Goal: Transaction & Acquisition: Download file/media

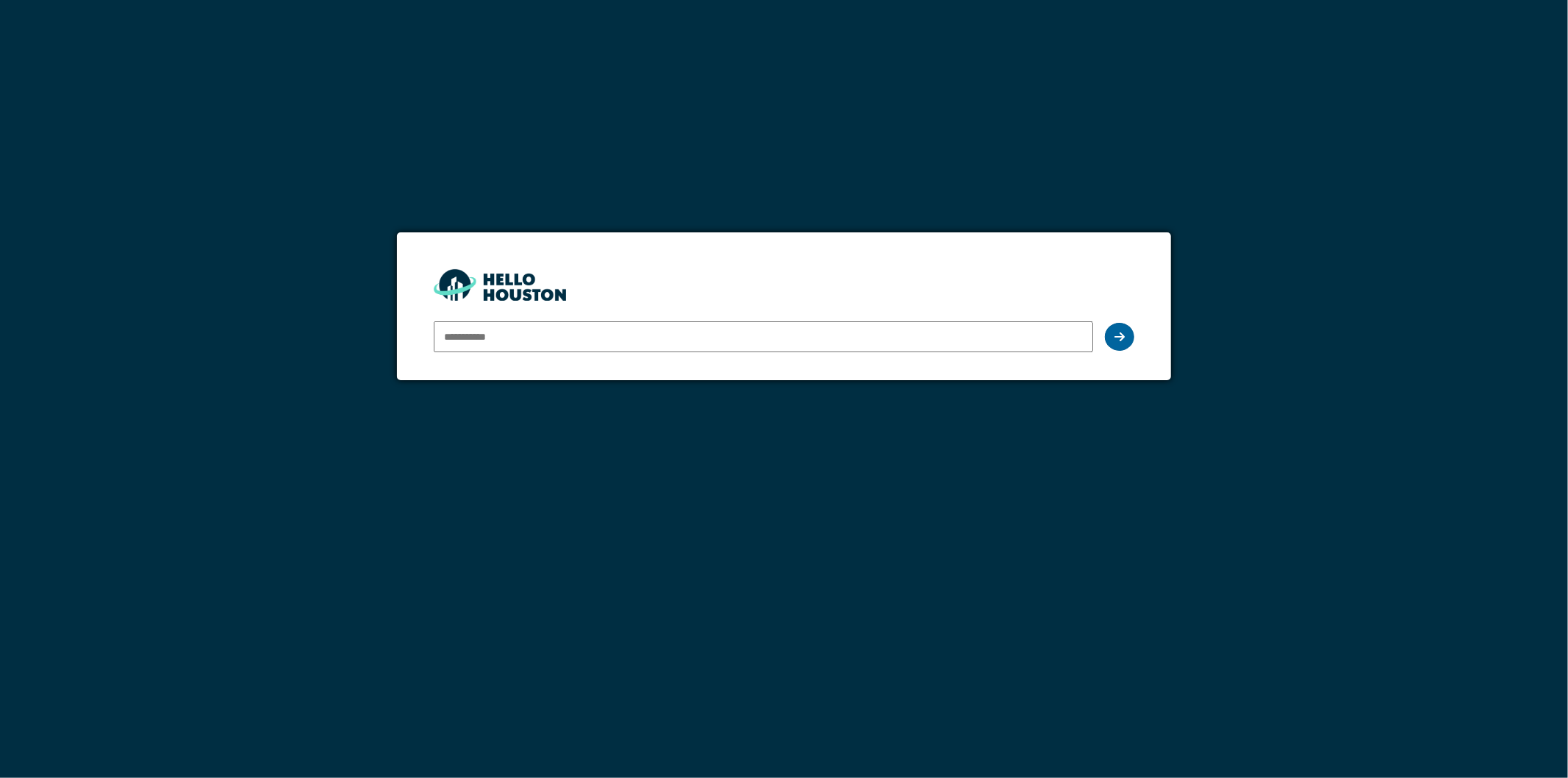
type input "**********"
click at [1118, 339] on icon at bounding box center [1119, 337] width 10 height 12
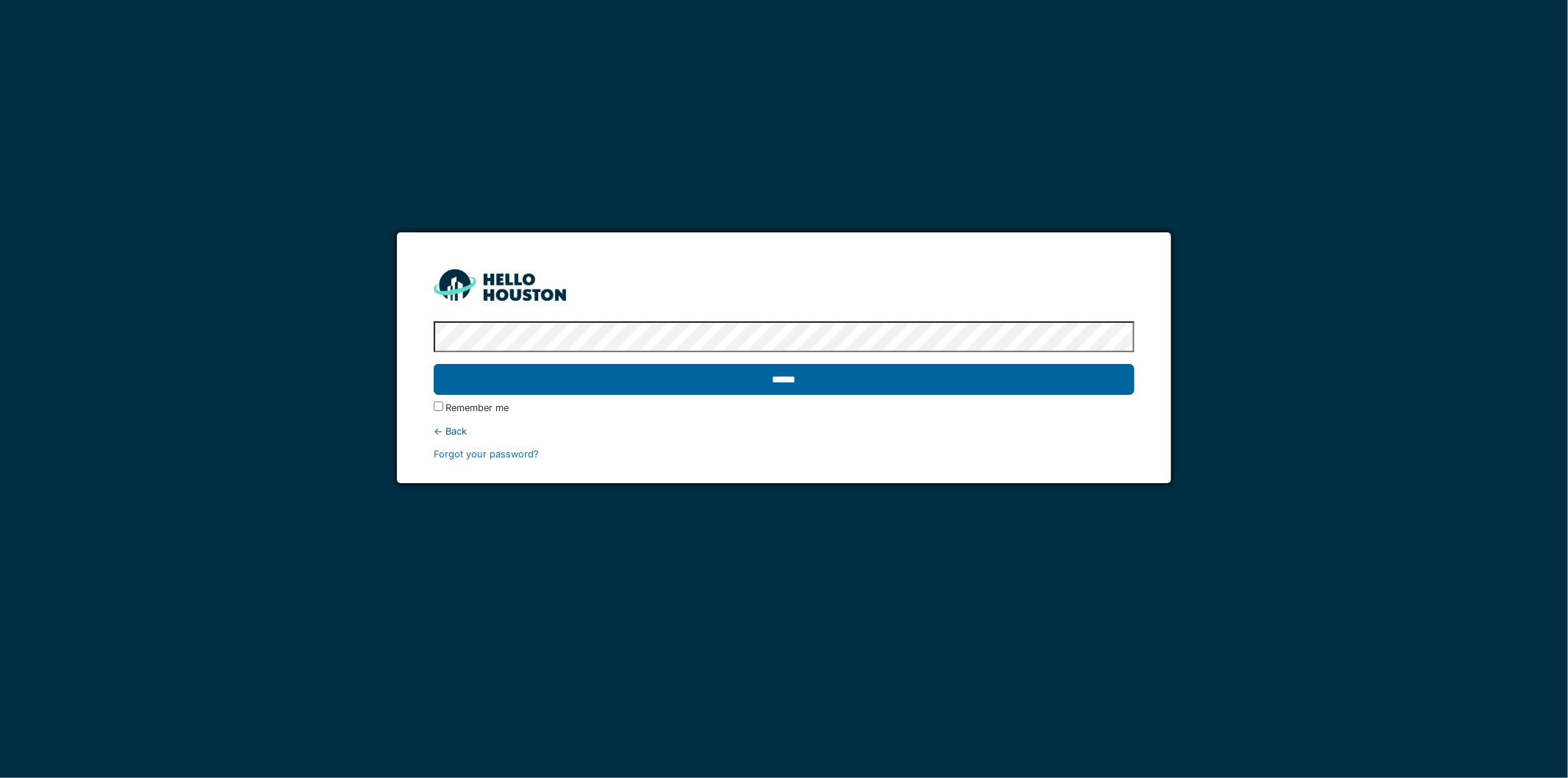
click at [695, 379] on input "******" at bounding box center [784, 379] width 702 height 31
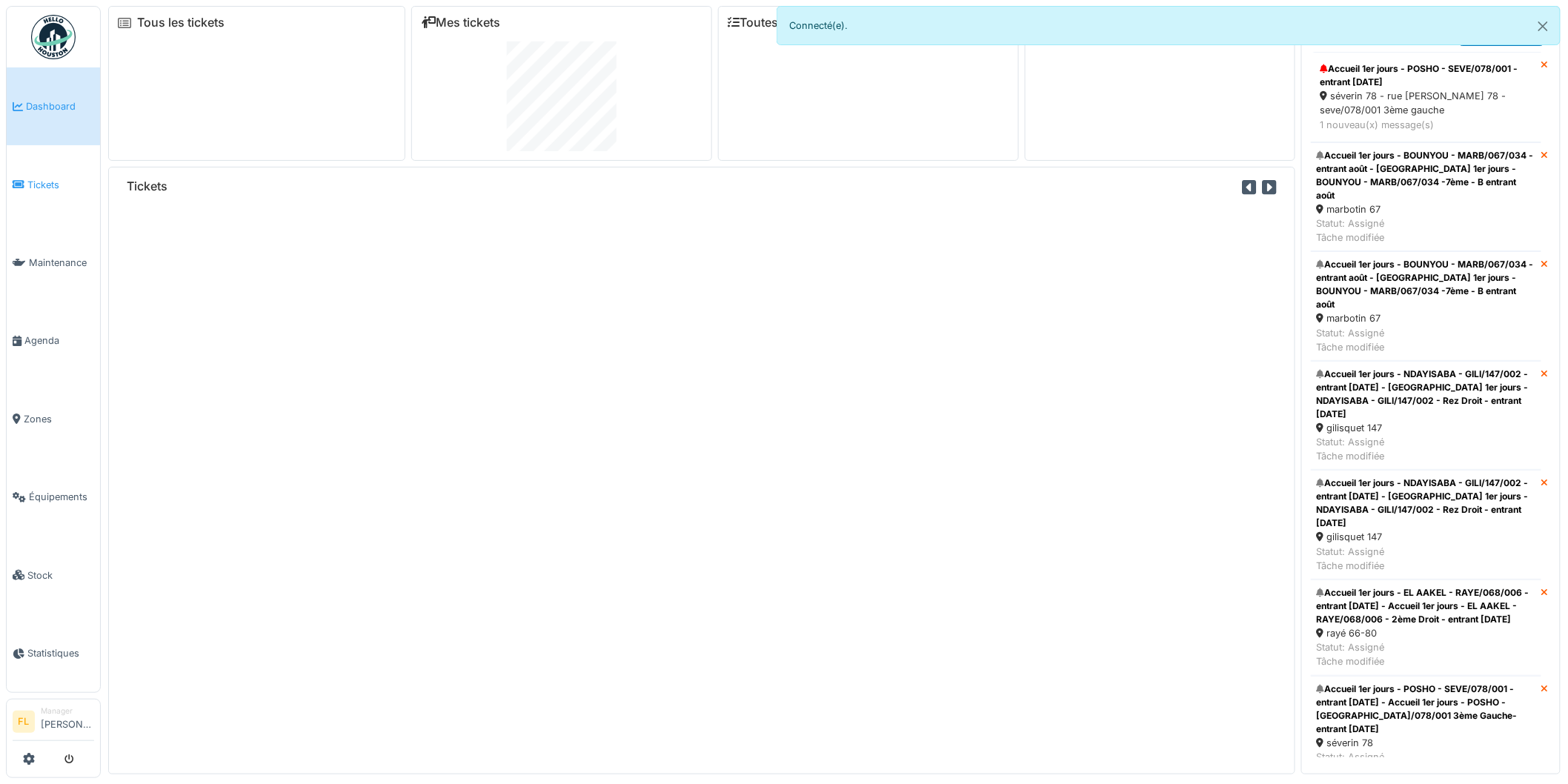
click at [34, 188] on span "Tickets" at bounding box center [61, 185] width 67 height 14
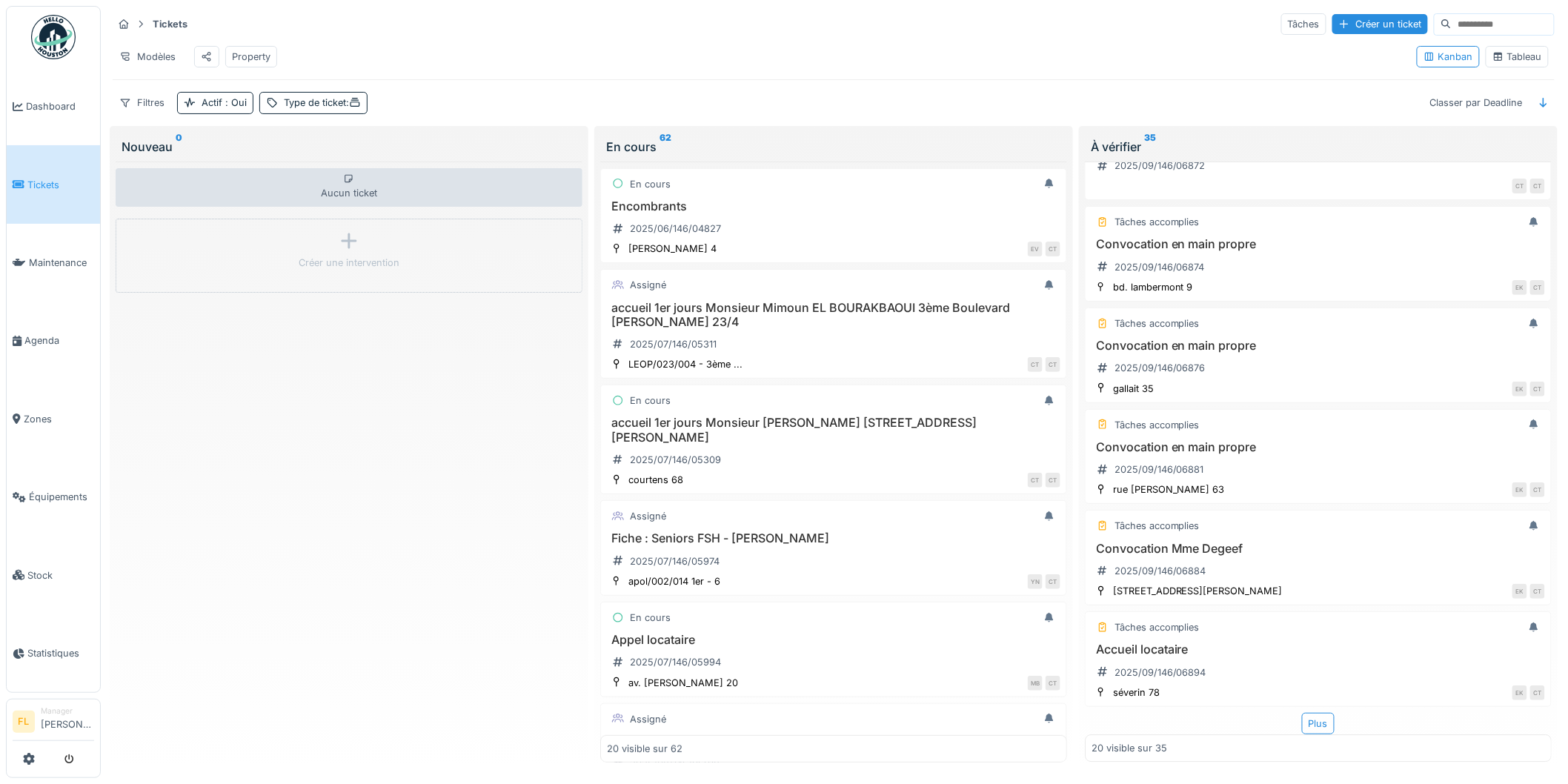
scroll to position [1692, 0]
click at [1302, 722] on div "Plus" at bounding box center [1318, 723] width 33 height 22
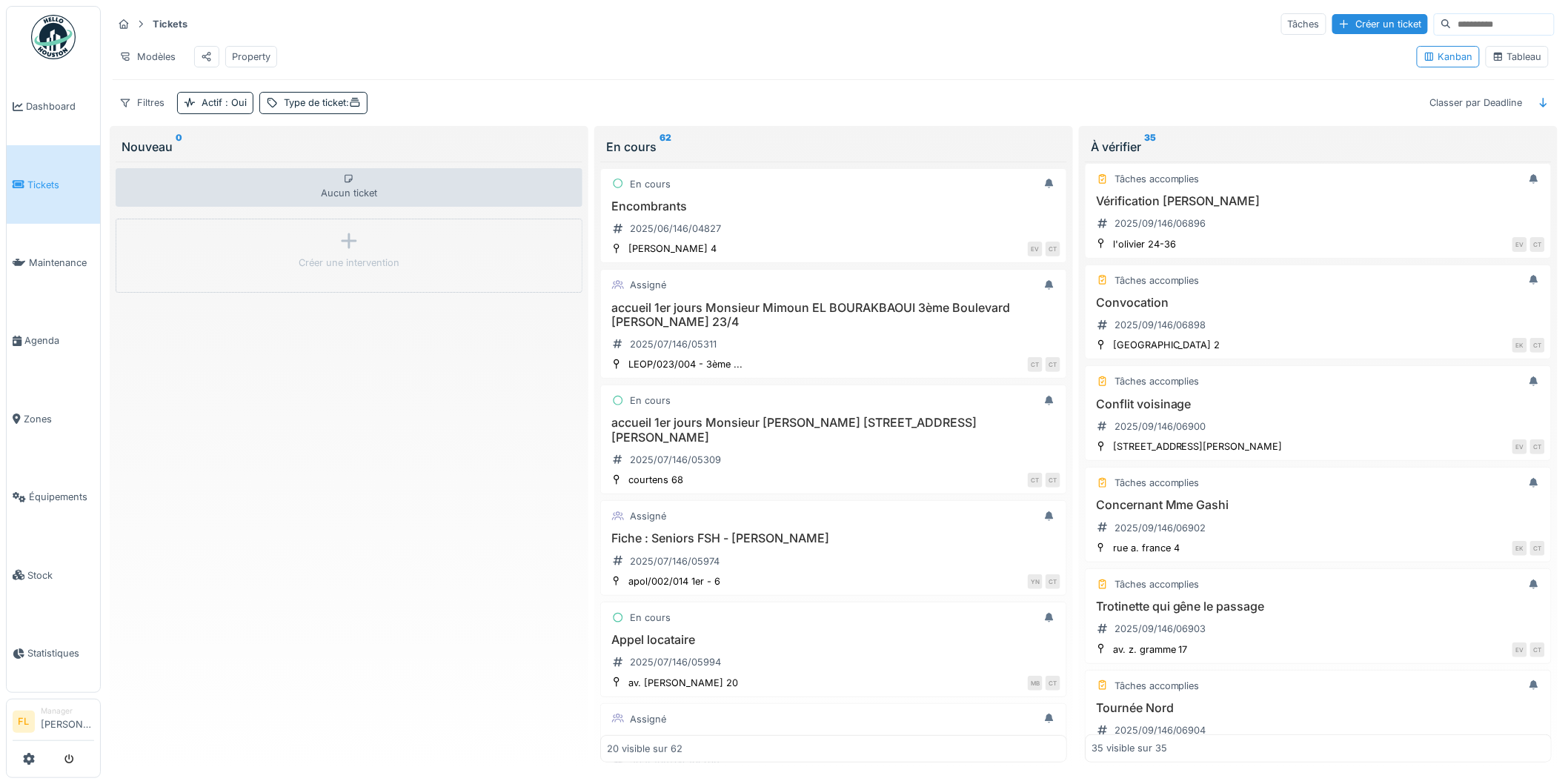
scroll to position [2269, 0]
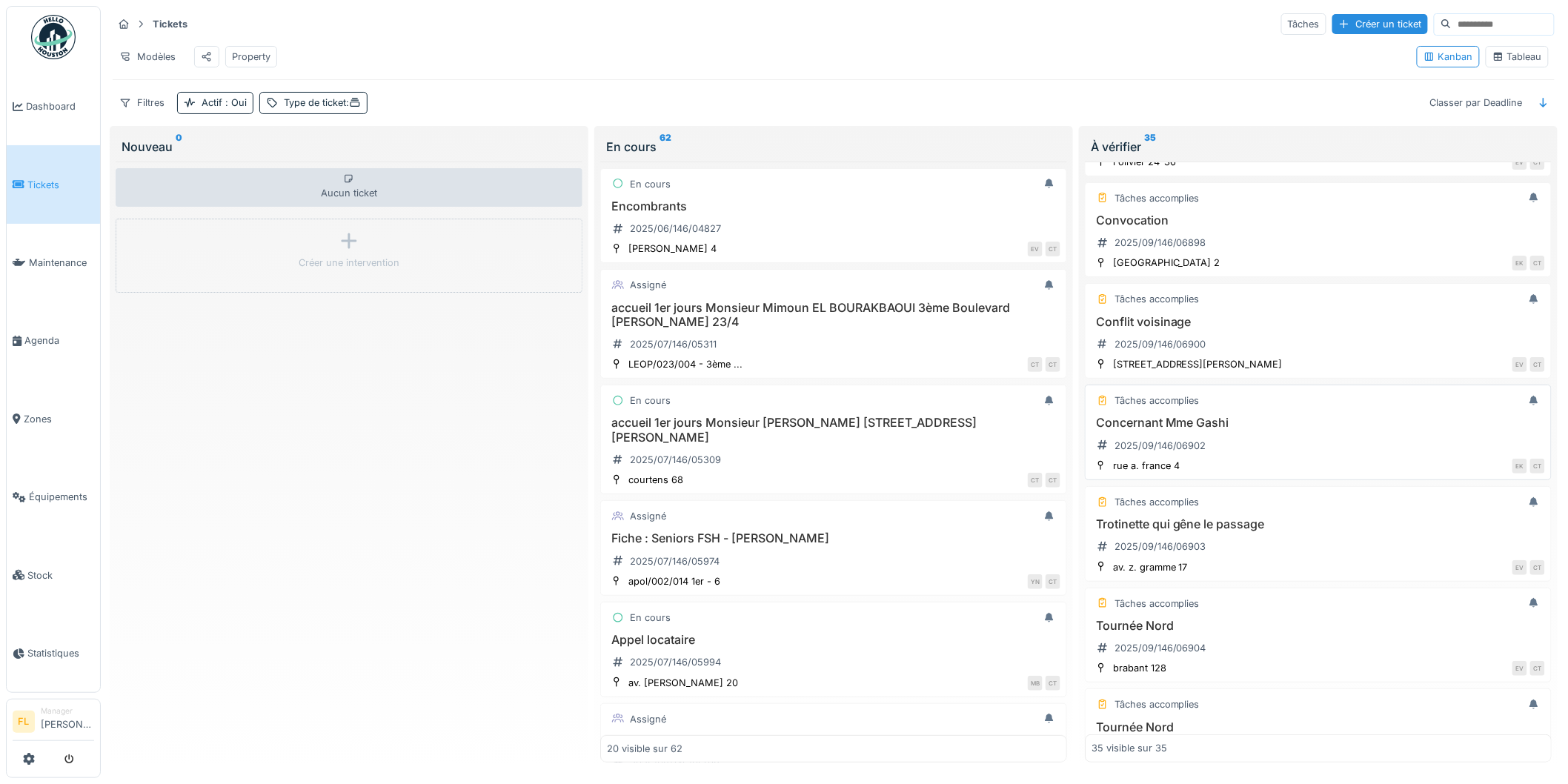
click at [1244, 430] on h3 "Concernant Mme Gashi" at bounding box center [1318, 422] width 453 height 14
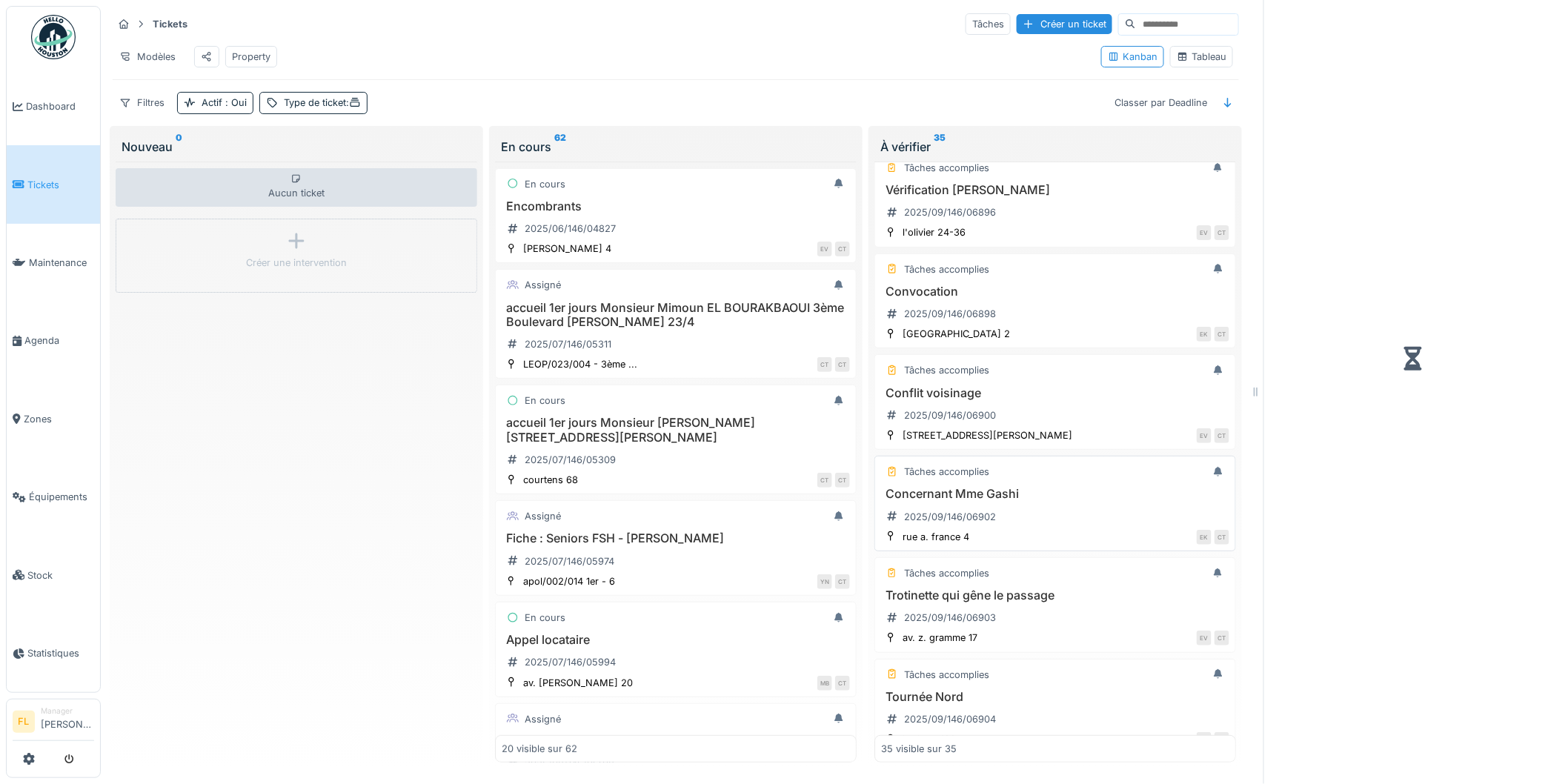
scroll to position [2312, 0]
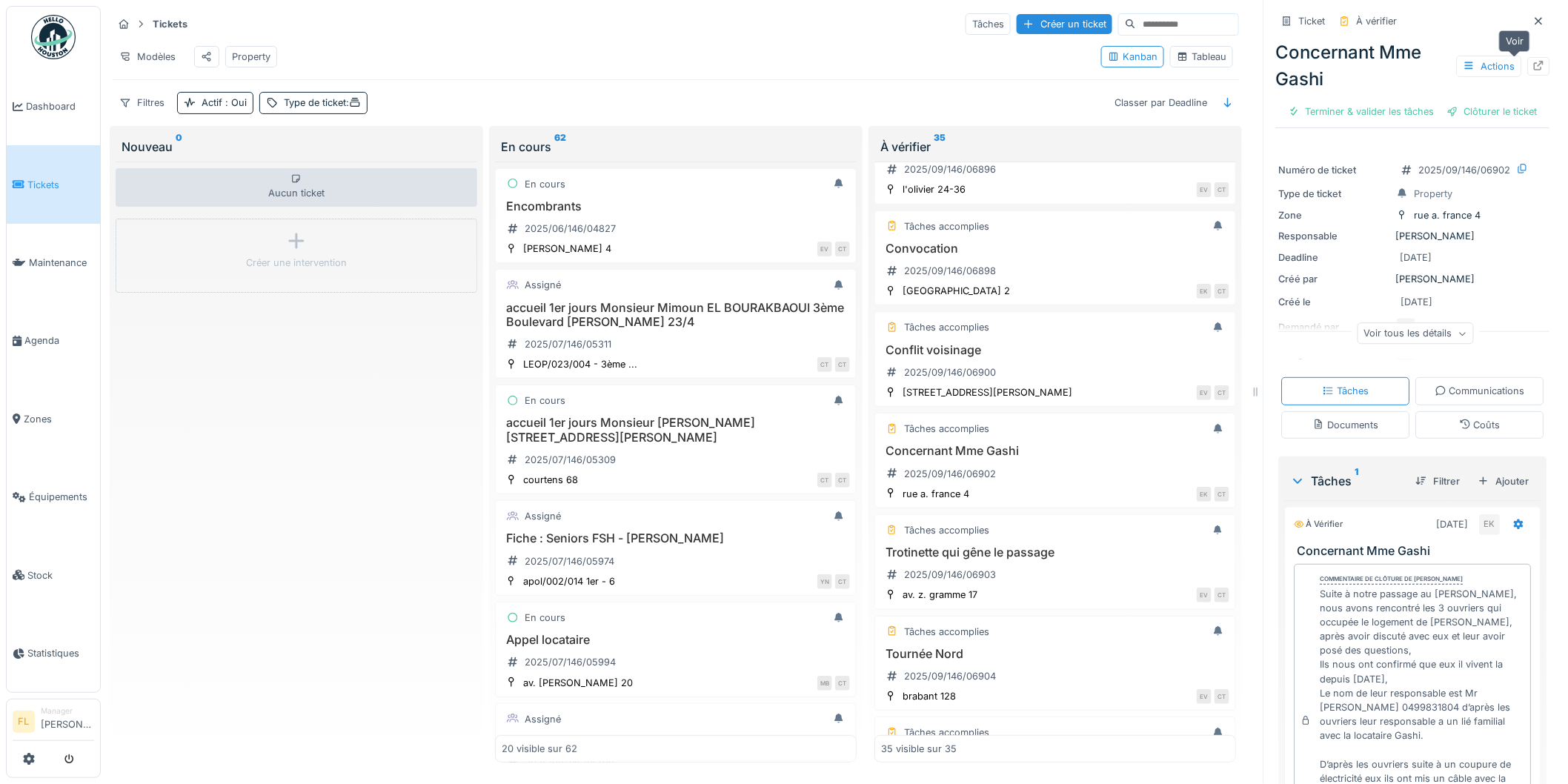
click at [1535, 68] on icon at bounding box center [1539, 65] width 9 height 9
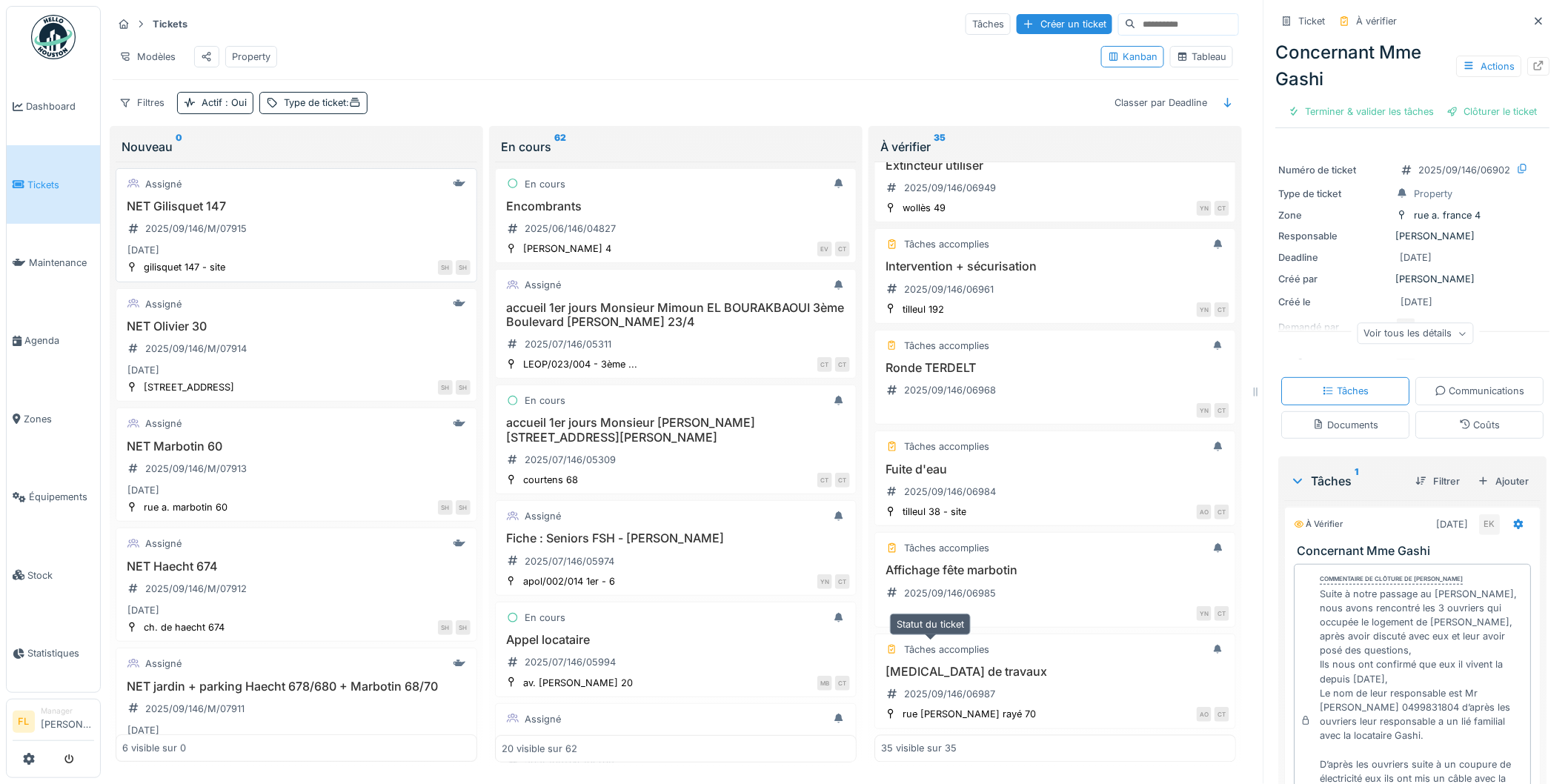
scroll to position [12, 0]
click at [40, 413] on span "Zones" at bounding box center [59, 419] width 71 height 14
click at [28, 412] on span "Zones" at bounding box center [59, 419] width 71 height 14
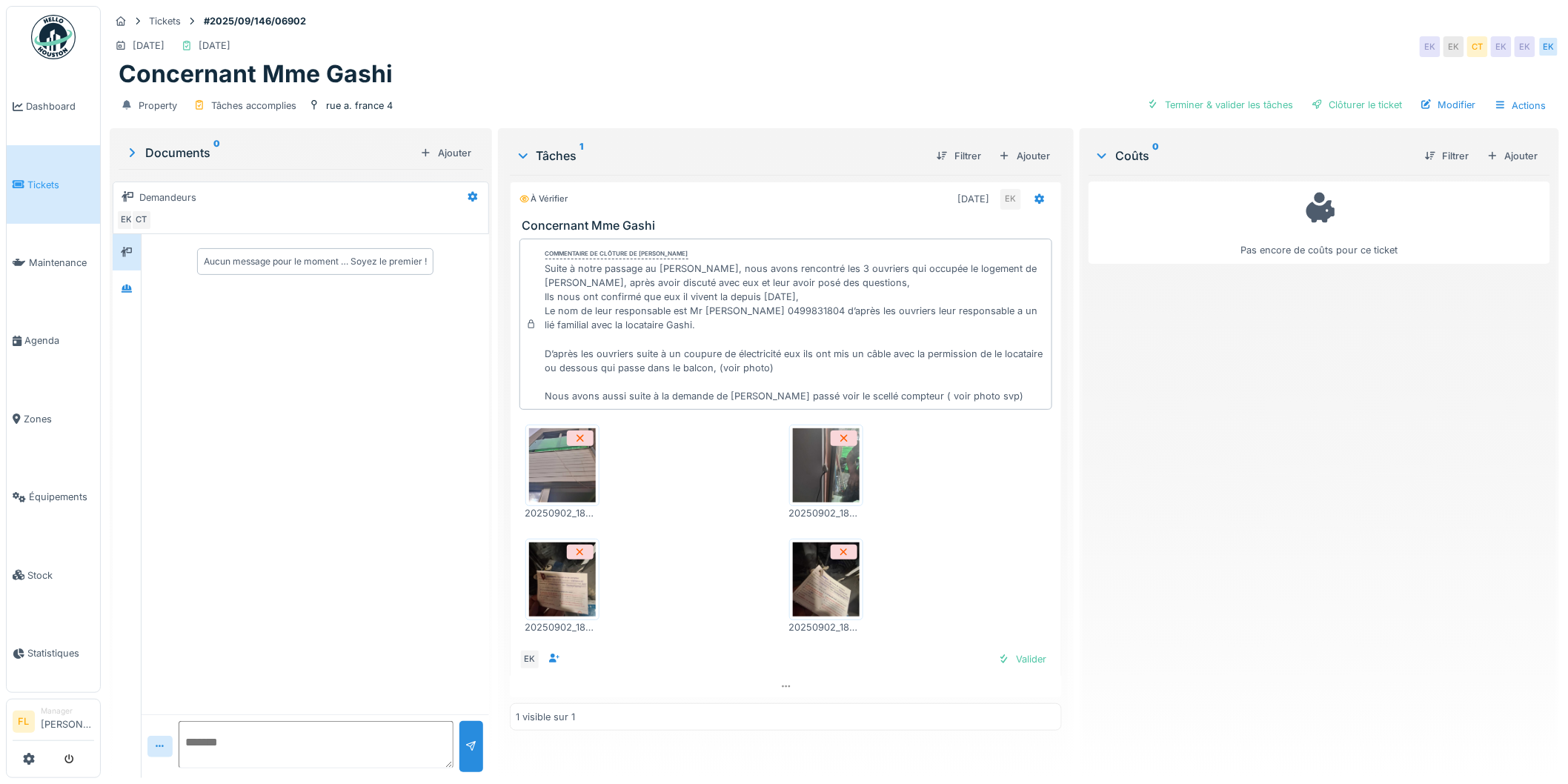
click at [529, 595] on img at bounding box center [562, 579] width 67 height 74
click at [551, 453] on img at bounding box center [562, 465] width 67 height 74
click at [818, 469] on img at bounding box center [826, 465] width 67 height 74
click at [1504, 95] on div "Actions" at bounding box center [1521, 106] width 65 height 22
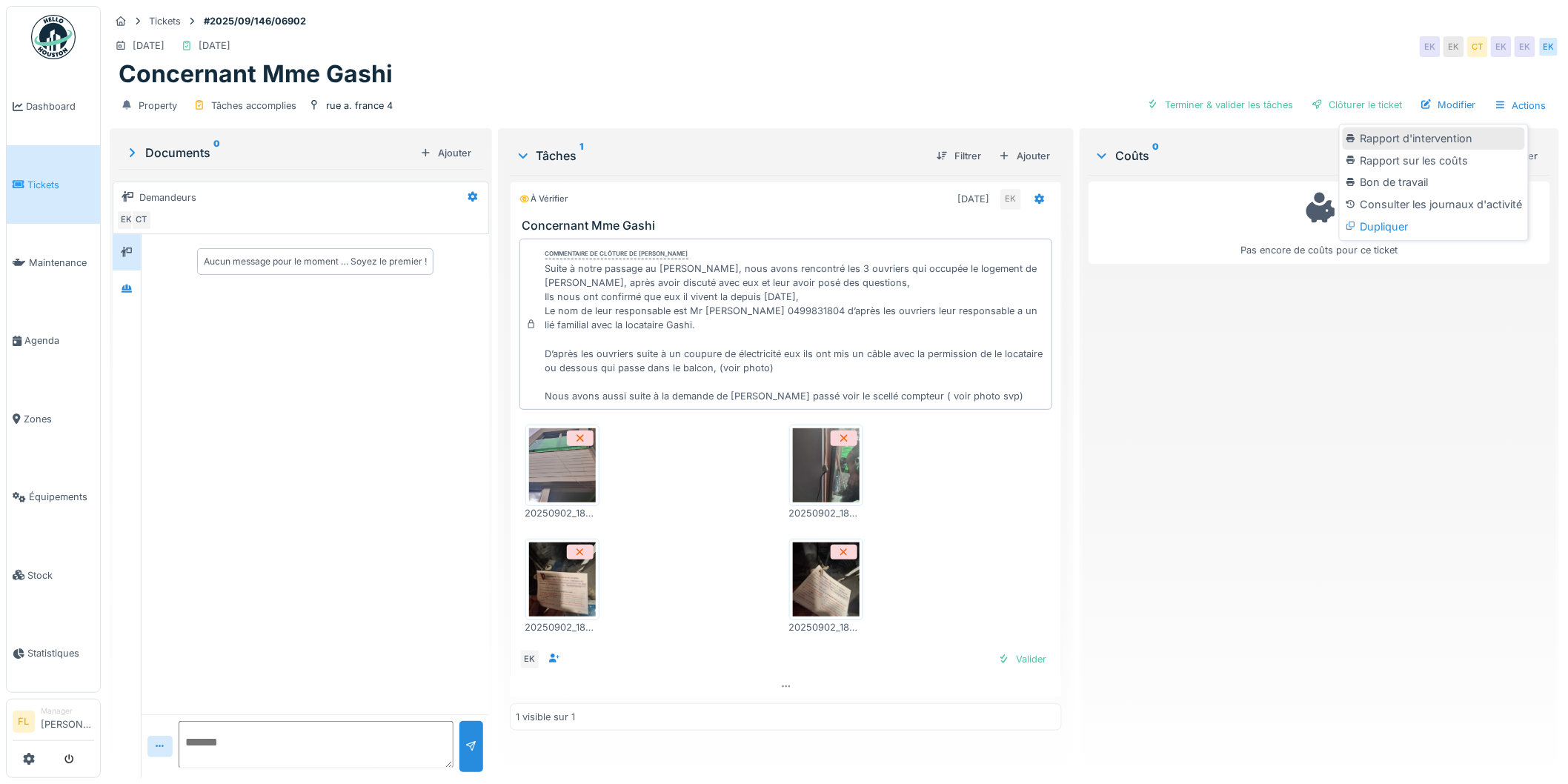
click at [1424, 127] on div "Rapport d'intervention" at bounding box center [1434, 138] width 182 height 23
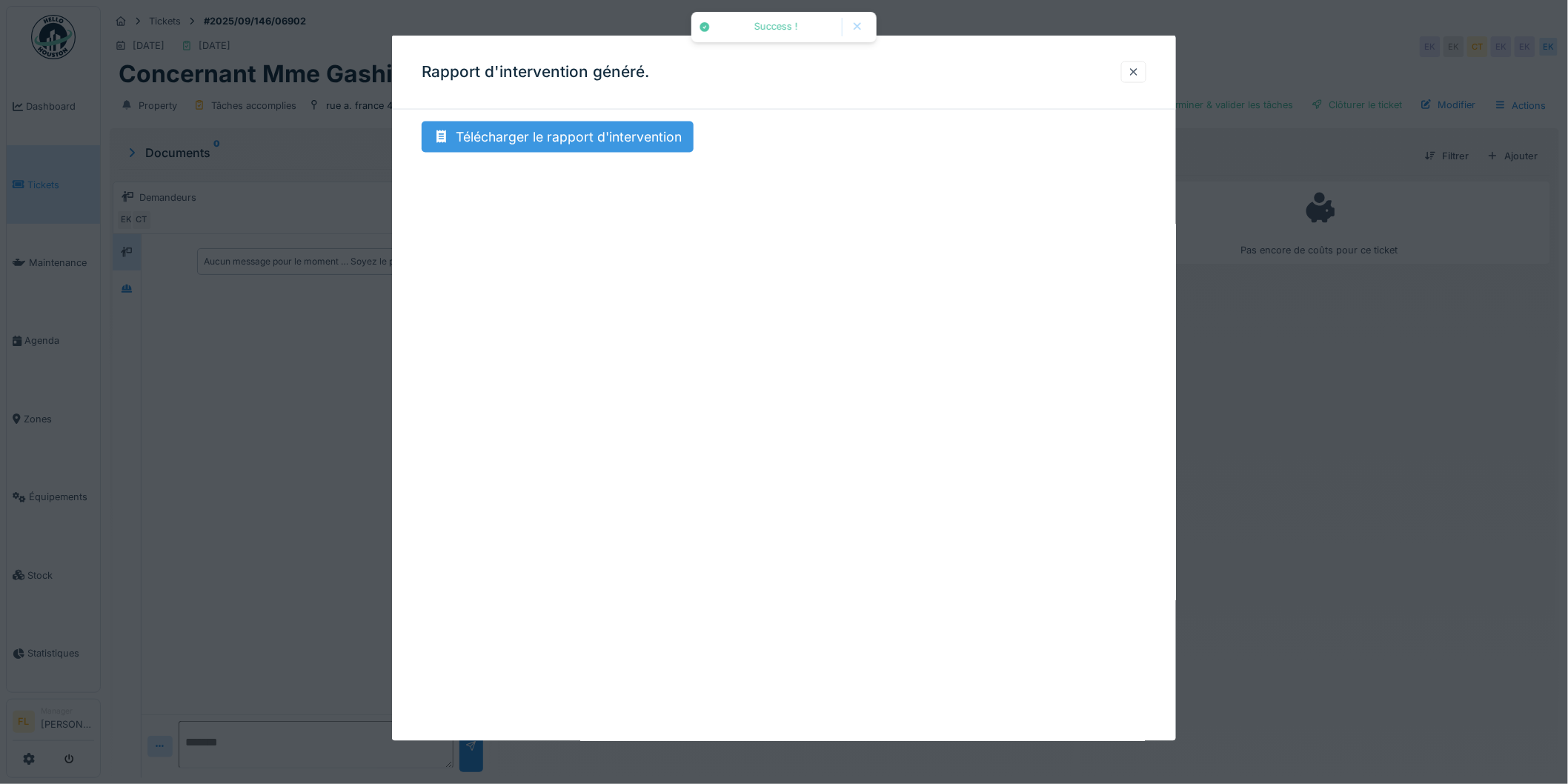
click at [612, 142] on div "Télécharger le rapport d'intervention" at bounding box center [557, 137] width 272 height 31
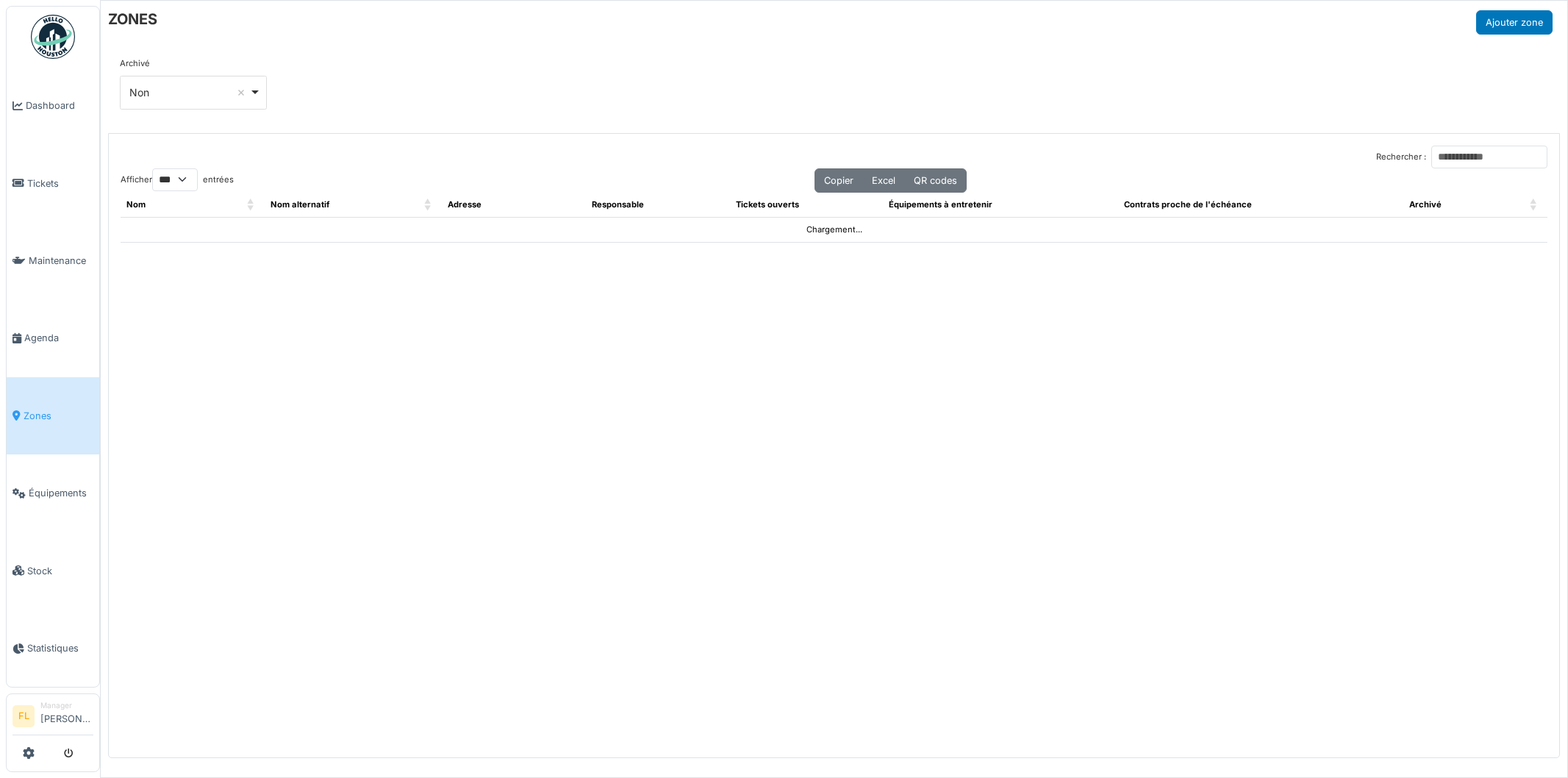
select select "***"
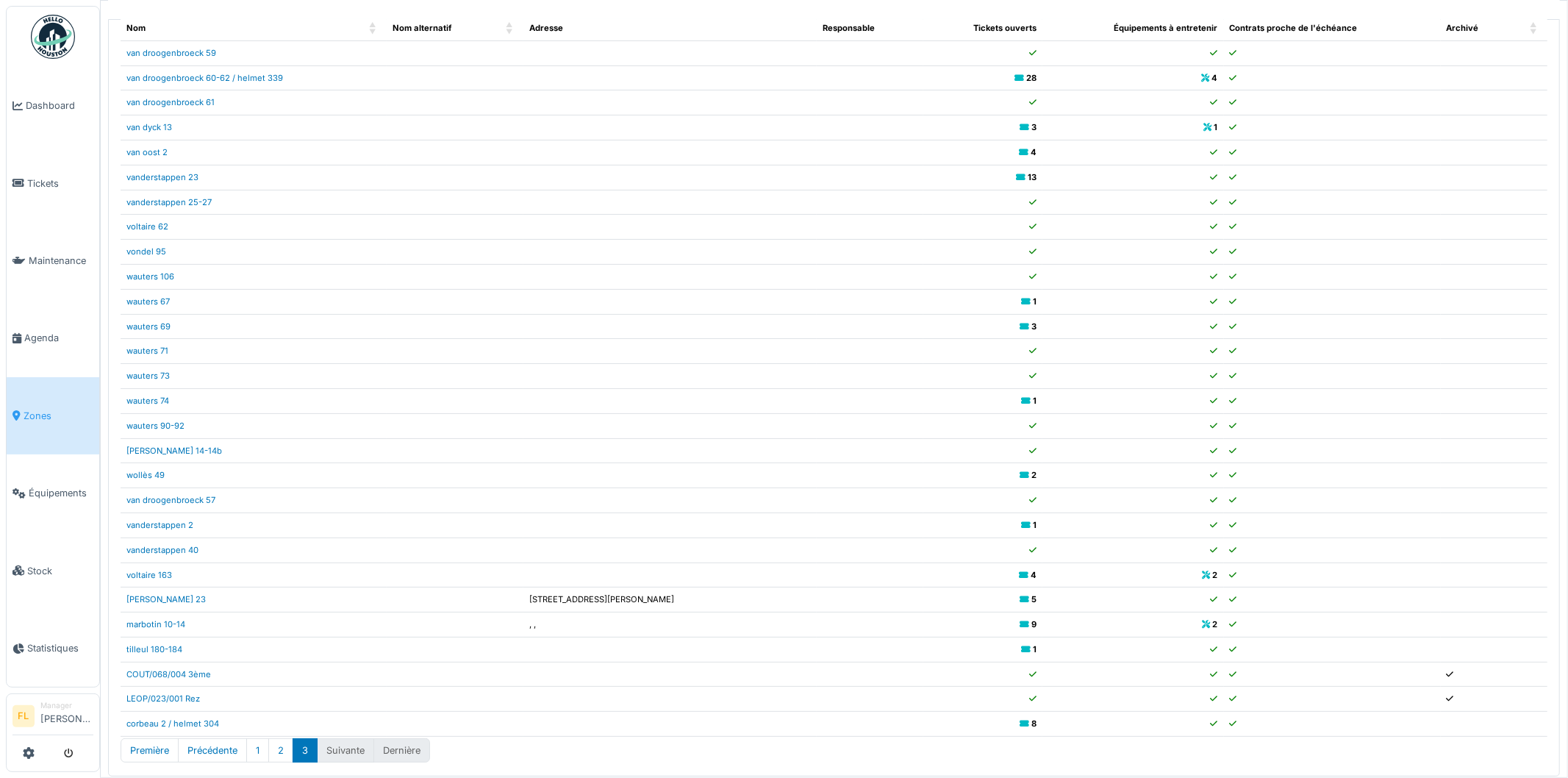
scroll to position [132, 0]
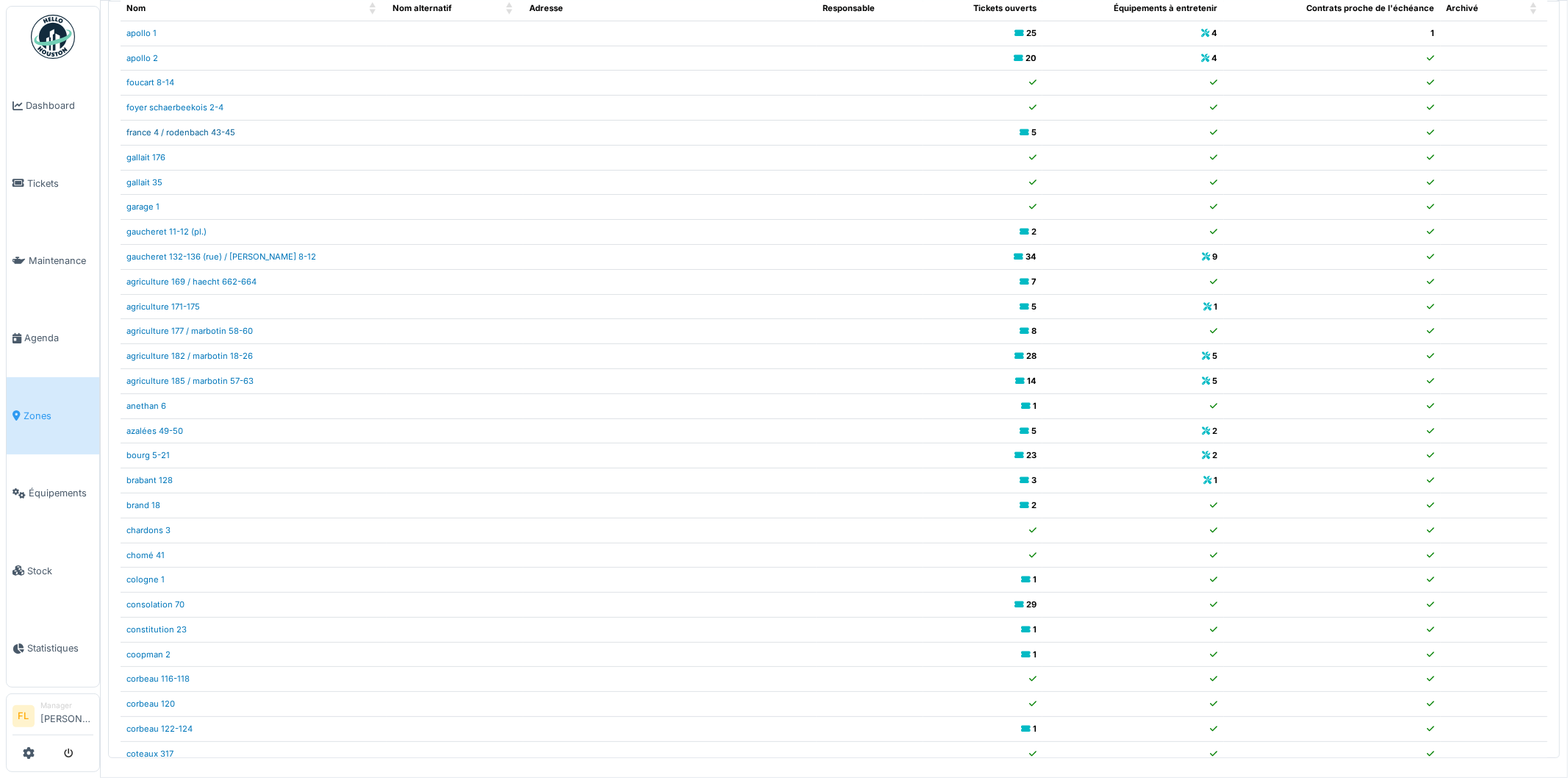
click at [167, 133] on link "france 4 / rodenbach 43-45" at bounding box center [180, 132] width 109 height 10
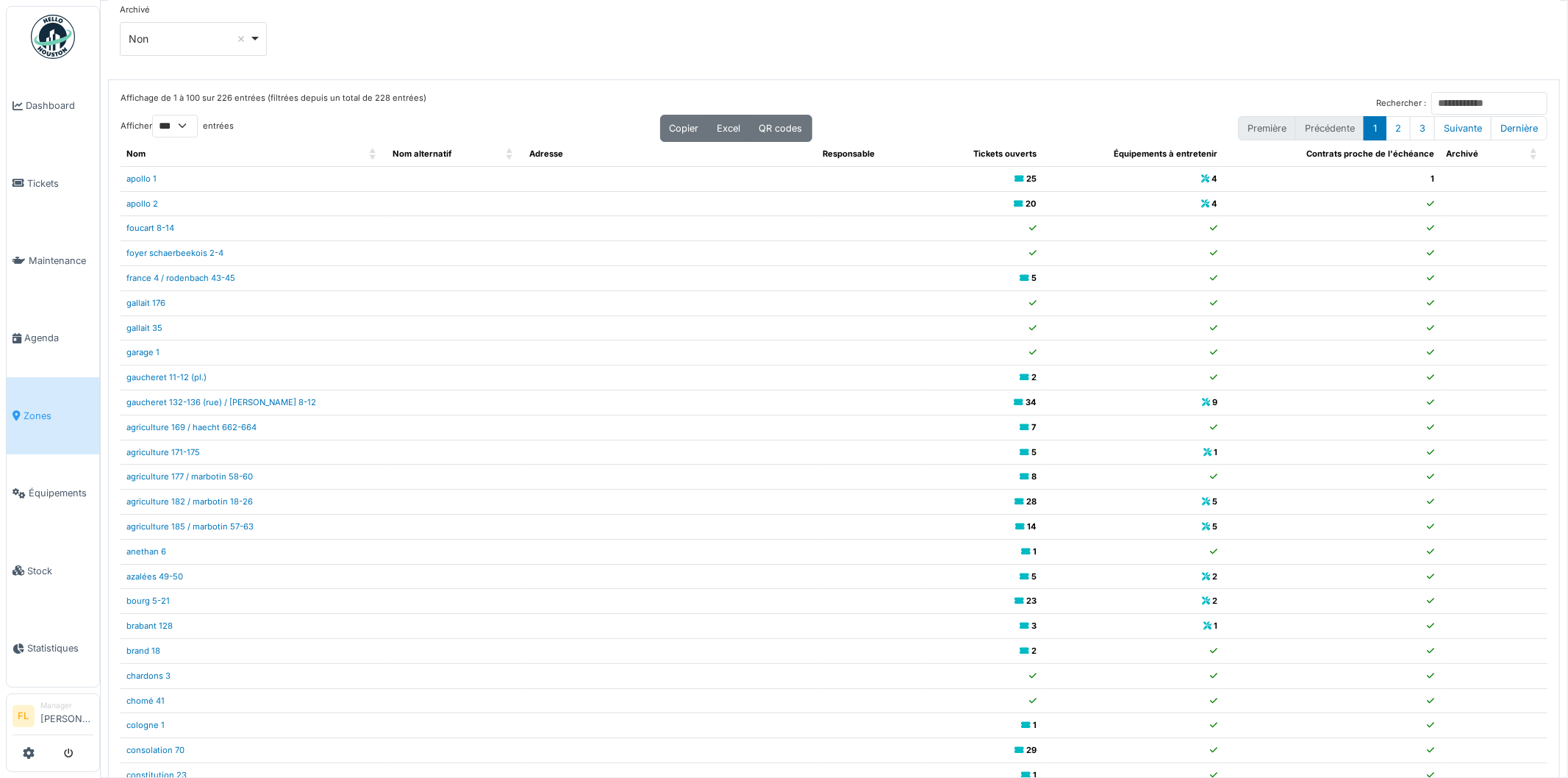
scroll to position [0, 0]
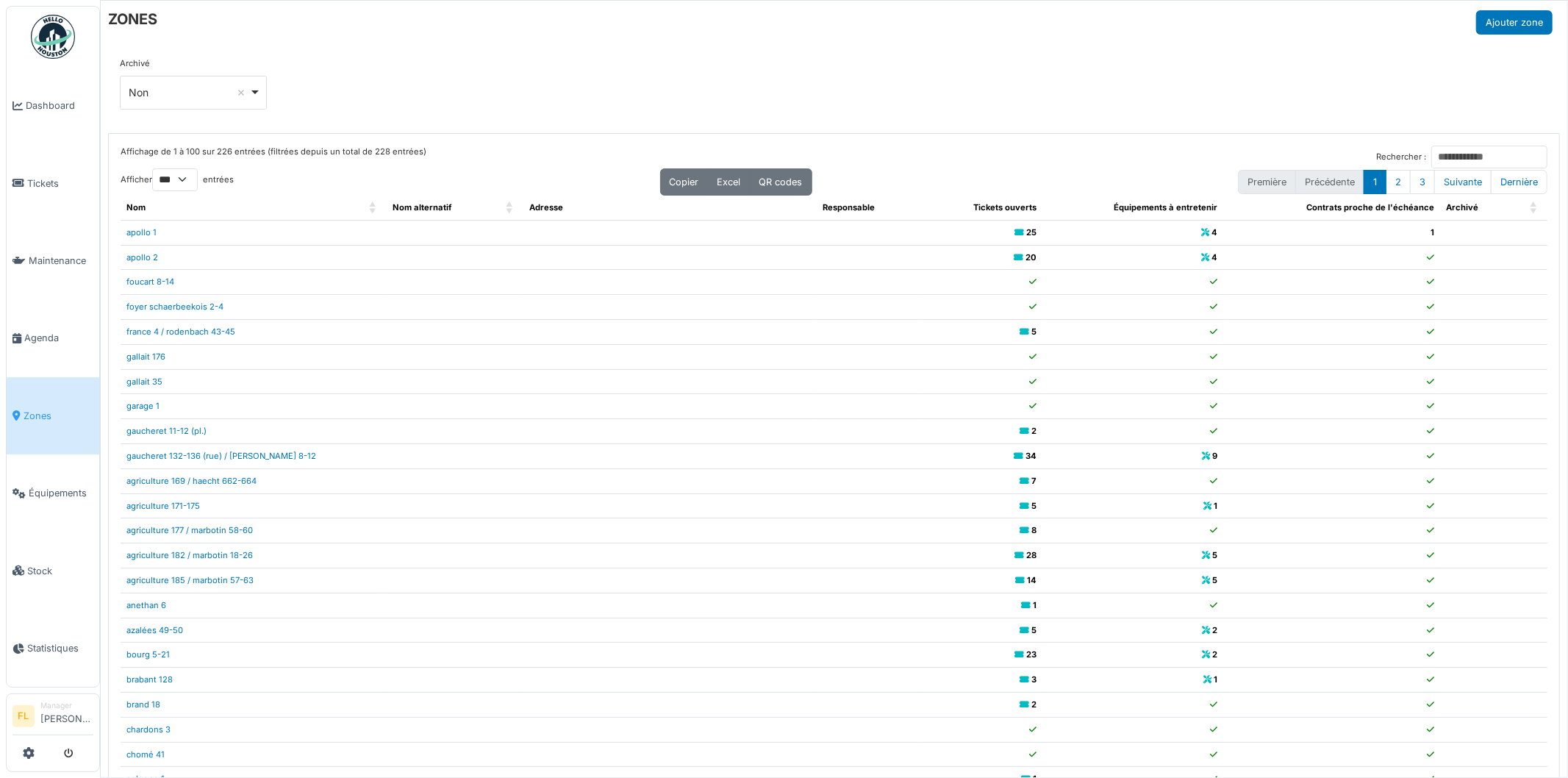
click at [1302, 99] on div "Archivé *** Non Remove item Tous Oui Non" at bounding box center [834, 89] width 1429 height 64
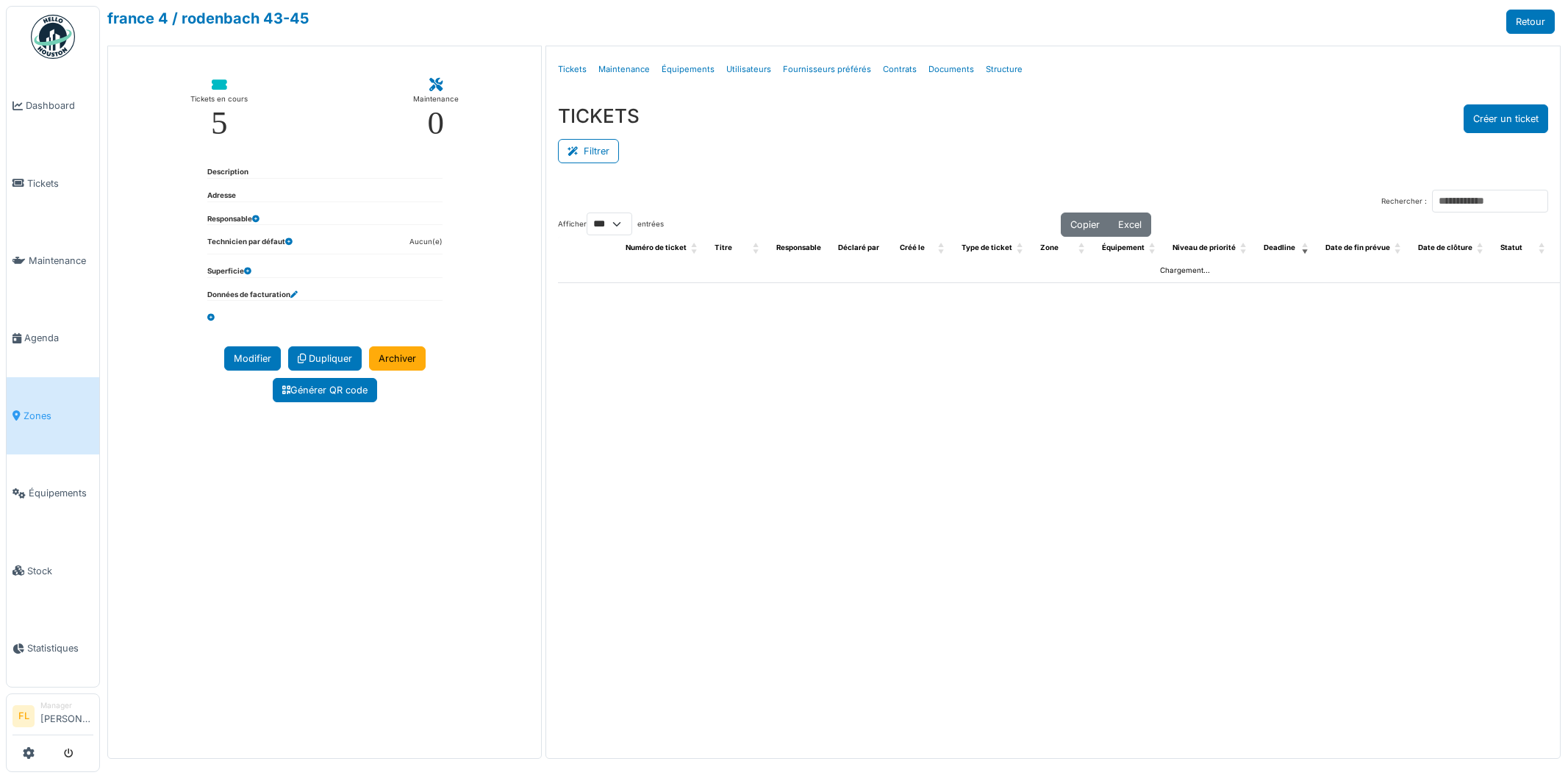
select select "***"
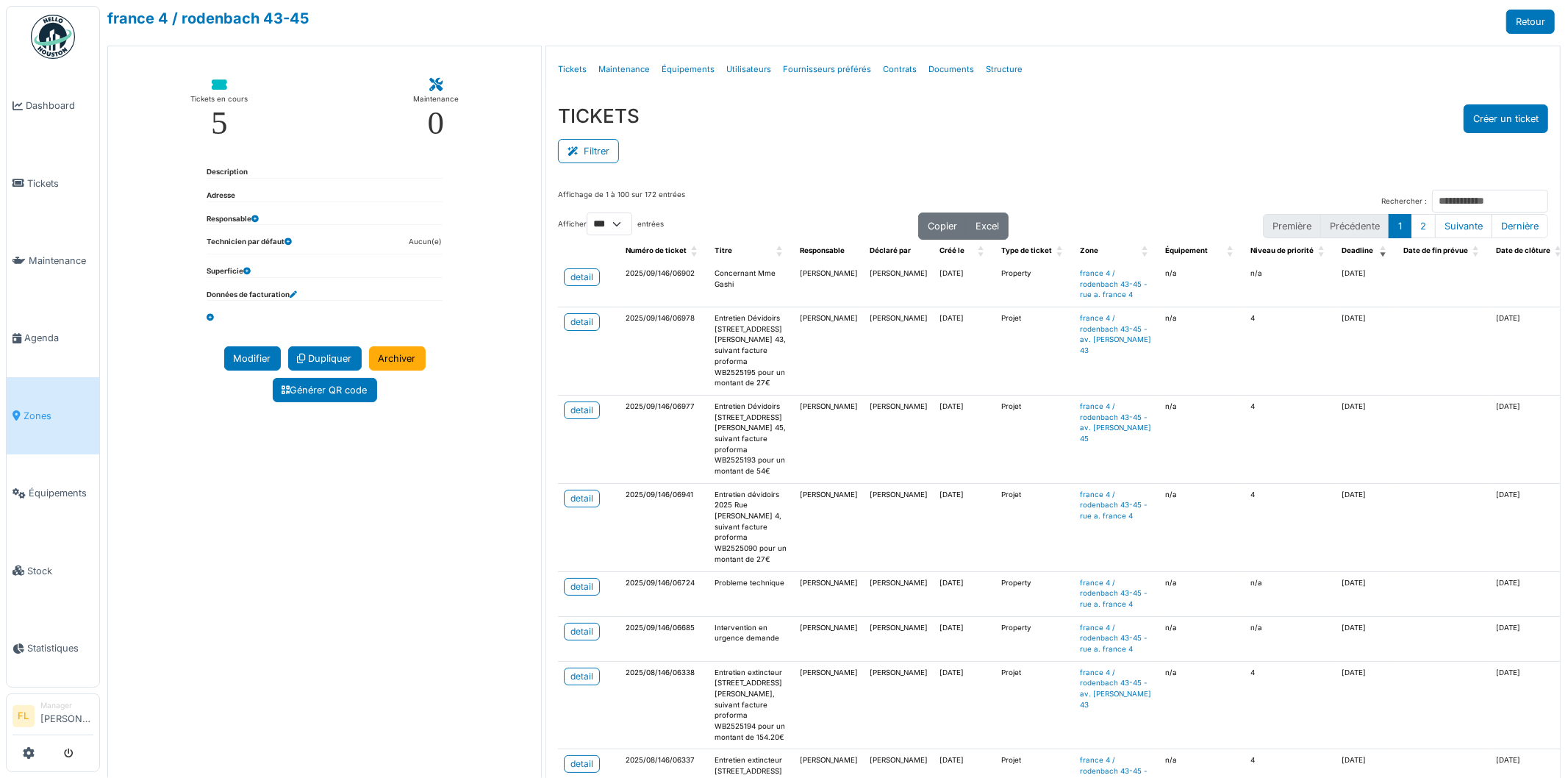
scroll to position [82, 0]
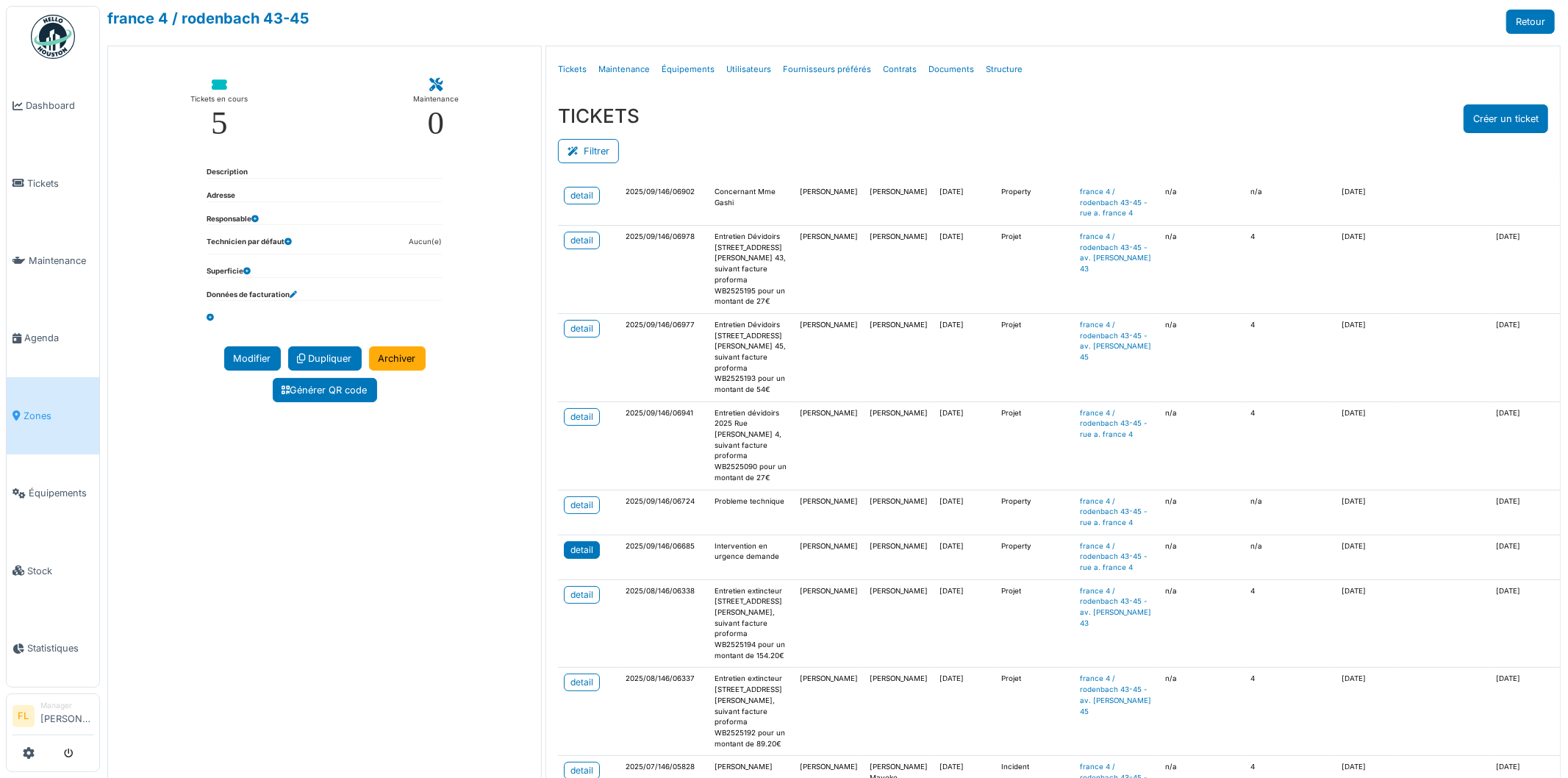
click at [587, 557] on div "detail" at bounding box center [582, 549] width 23 height 13
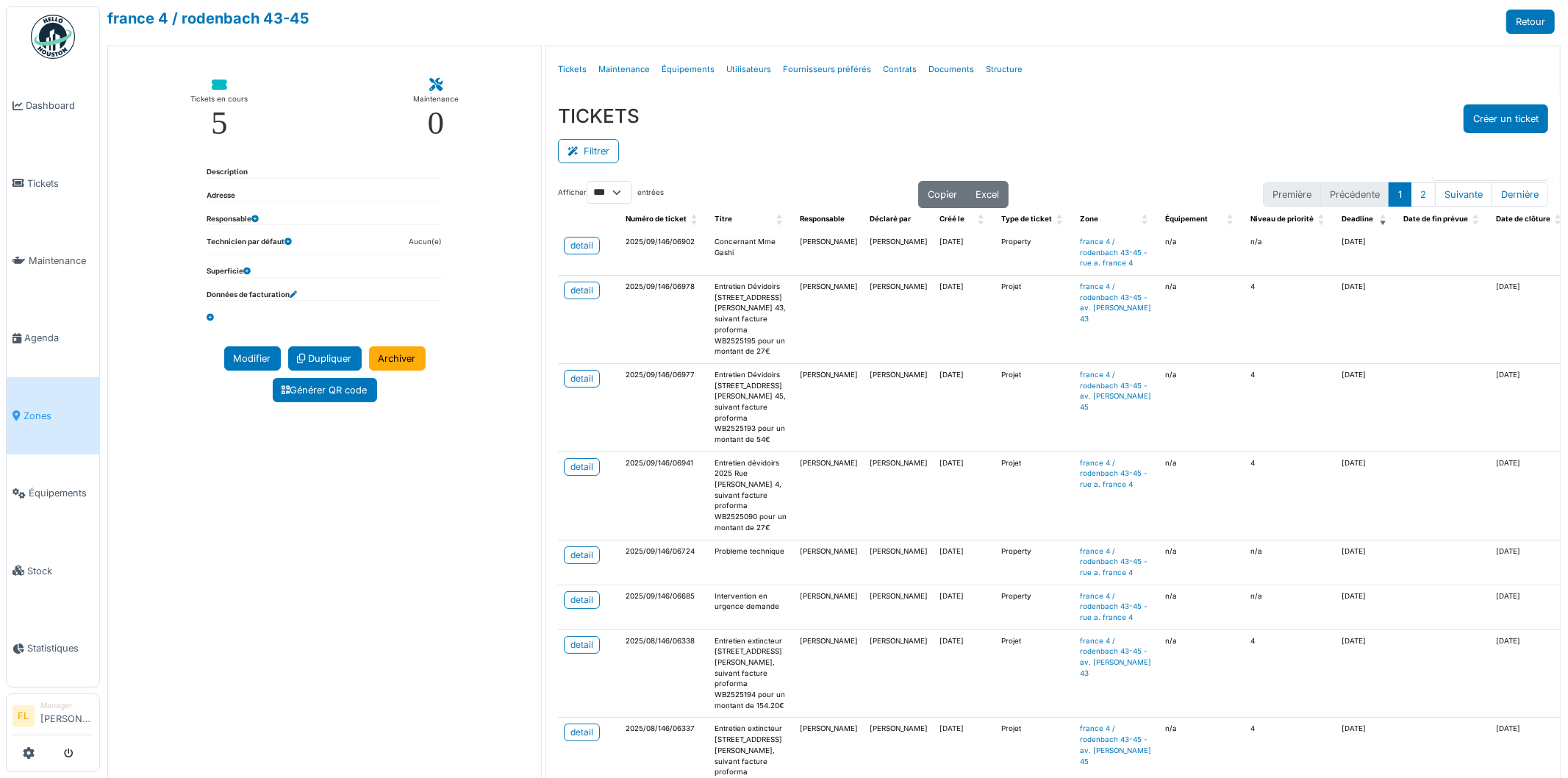
scroll to position [0, 0]
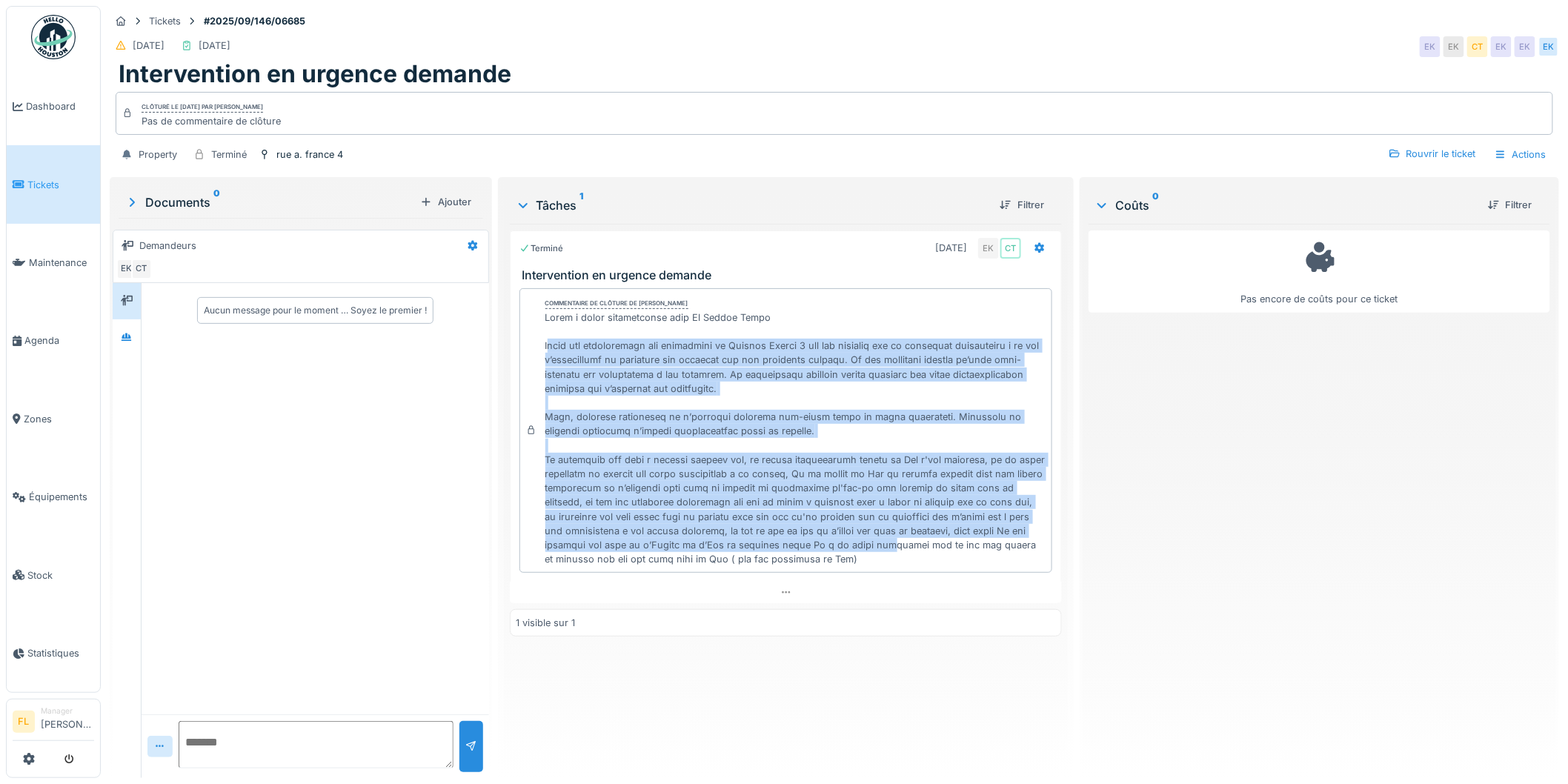
drag, startPoint x: 548, startPoint y: 346, endPoint x: 786, endPoint y: 552, distance: 314.8
click at [786, 552] on div at bounding box center [795, 438] width 501 height 255
click at [787, 419] on div at bounding box center [795, 438] width 501 height 255
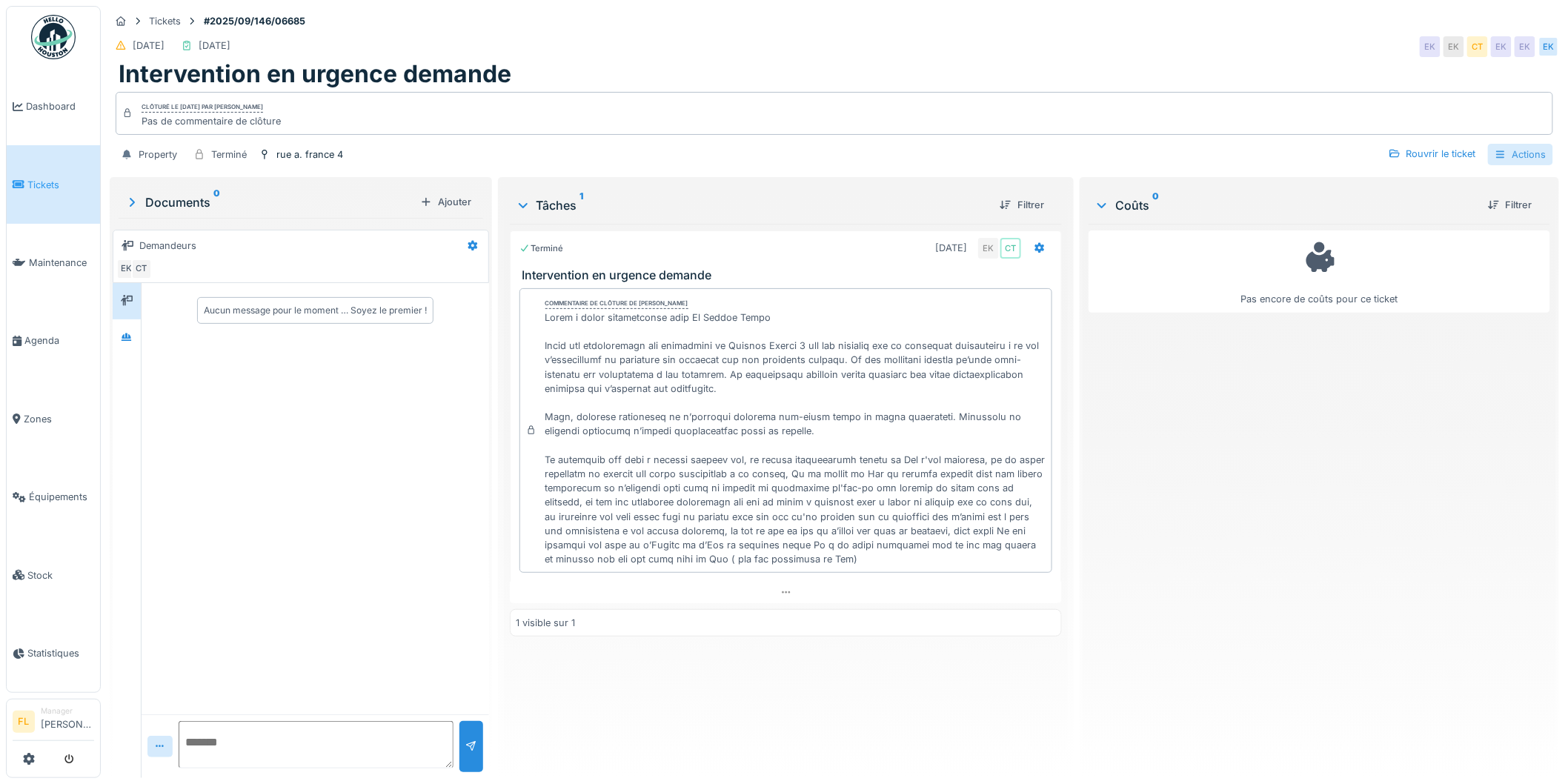
click at [1500, 154] on div "Actions" at bounding box center [1521, 154] width 65 height 22
click at [1440, 186] on div "Rapport d'intervention" at bounding box center [1411, 187] width 145 height 28
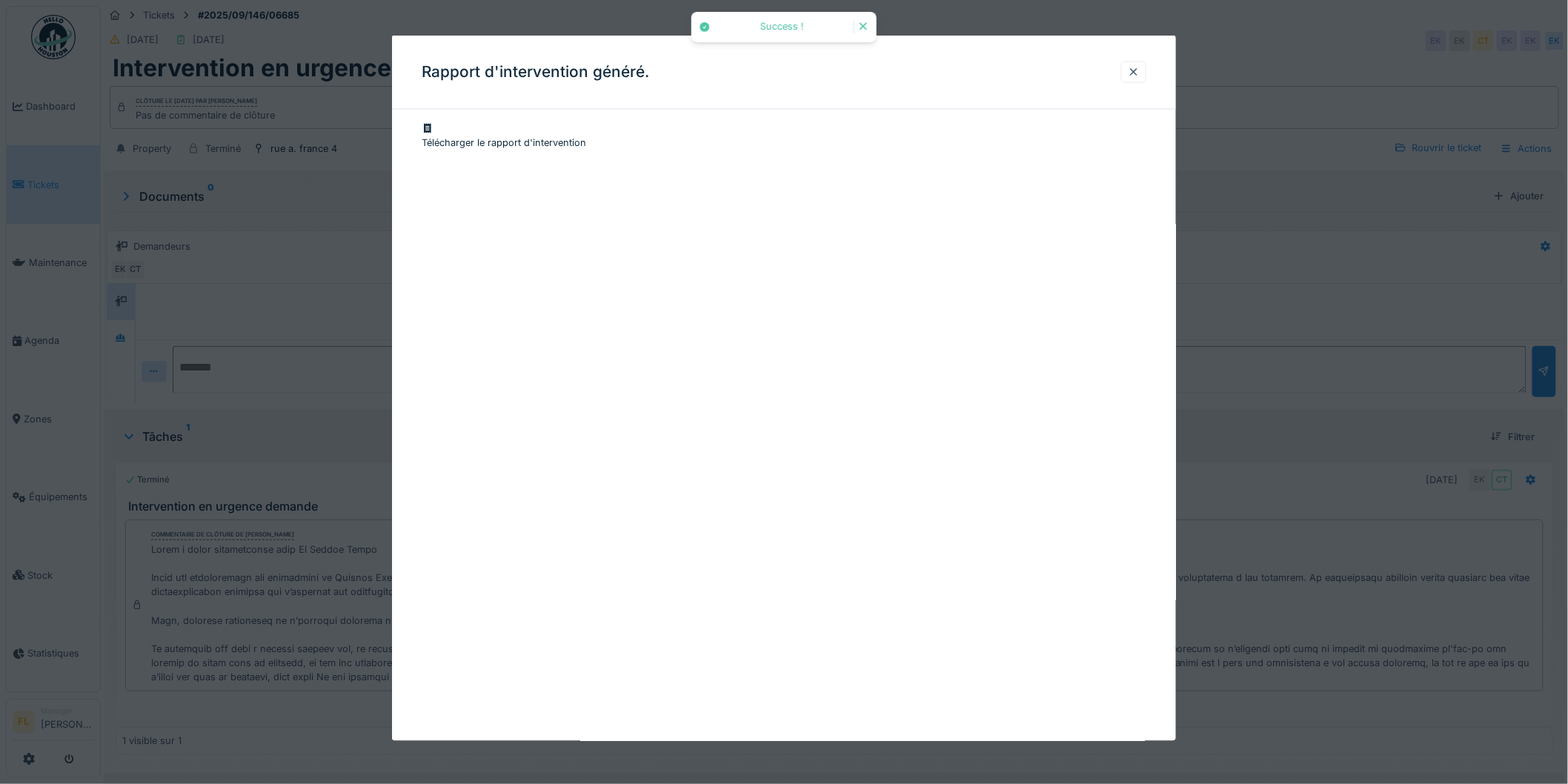
click at [510, 122] on div "Télécharger le rapport d'intervention" at bounding box center [783, 136] width 724 height 28
click at [1140, 71] on div at bounding box center [1133, 72] width 12 height 14
